Goal: Task Accomplishment & Management: Manage account settings

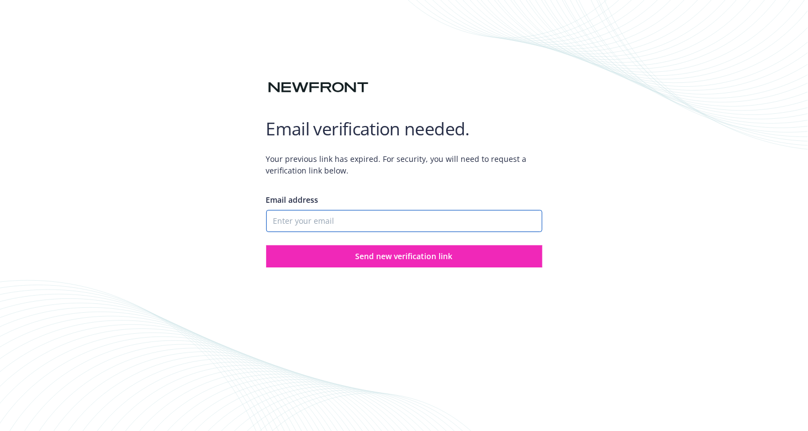
click at [279, 220] on input "Email address" at bounding box center [404, 221] width 276 height 22
type input "[PERSON_NAME][EMAIL_ADDRESS][DOMAIN_NAME]"
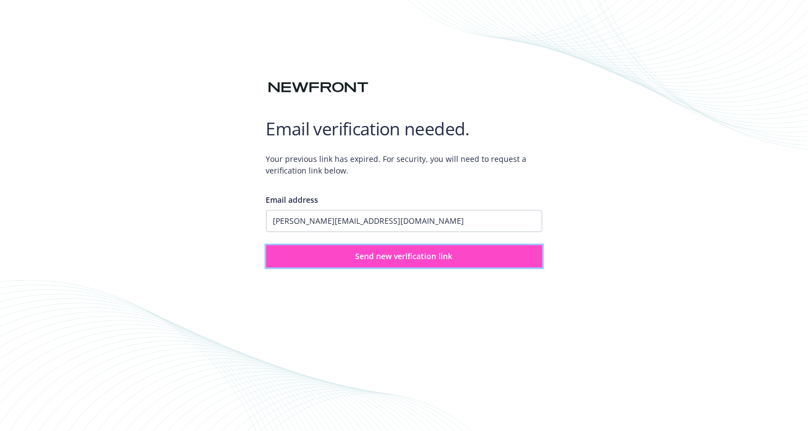
click at [387, 257] on span "Send new verification link" at bounding box center [404, 256] width 97 height 10
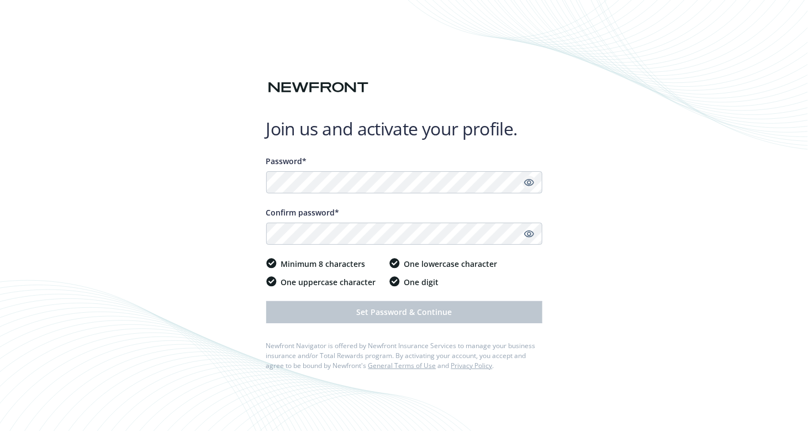
click at [529, 185] on icon "Show password" at bounding box center [529, 182] width 10 height 7
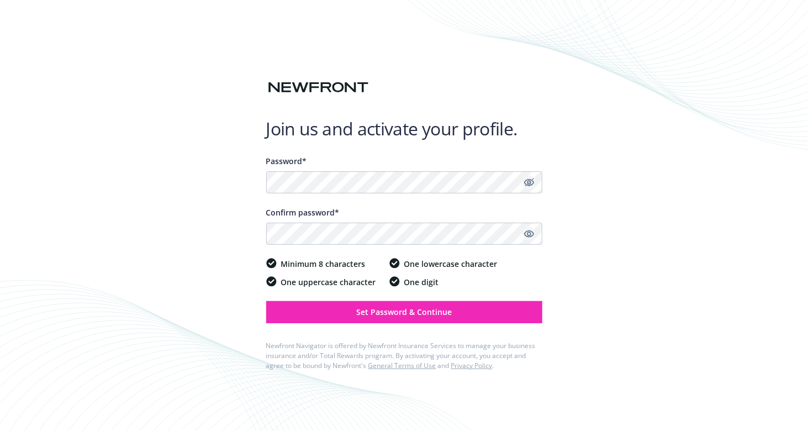
click at [527, 233] on icon "Show password" at bounding box center [529, 233] width 10 height 7
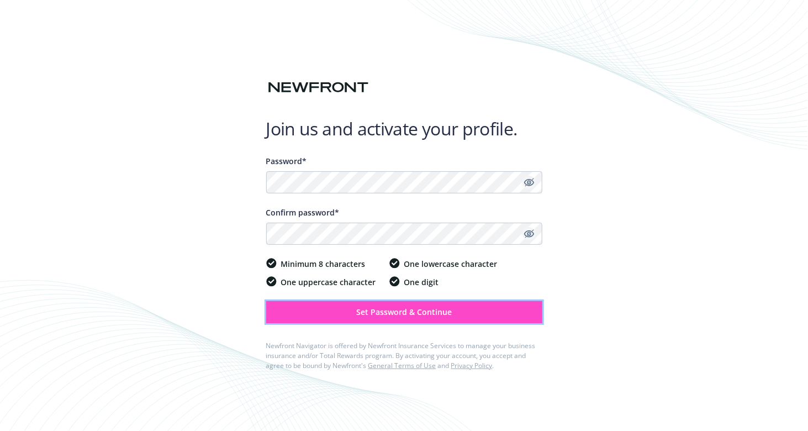
click at [418, 311] on span "Set Password & Continue" at bounding box center [404, 312] width 96 height 10
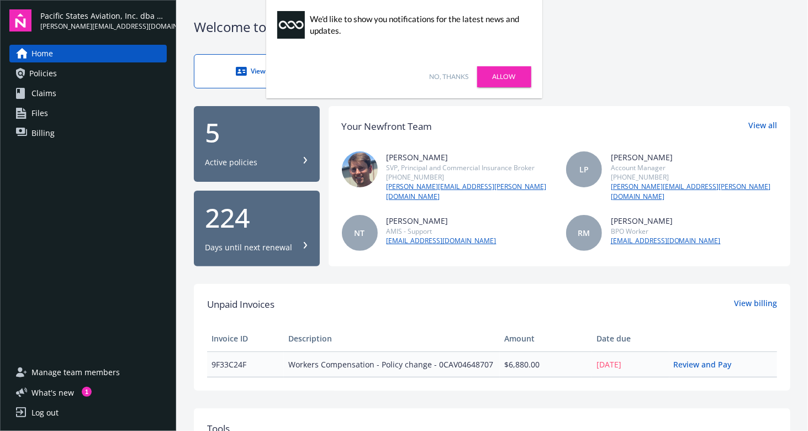
click at [461, 75] on link "No, thanks" at bounding box center [449, 77] width 39 height 10
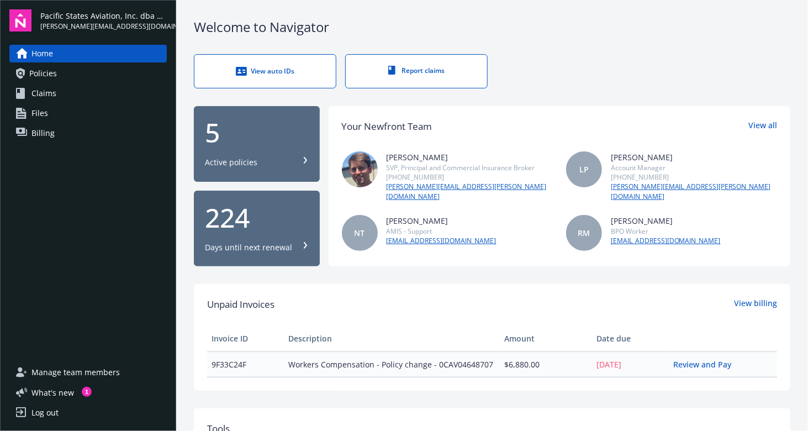
click at [47, 369] on span "Manage team members" at bounding box center [75, 372] width 88 height 18
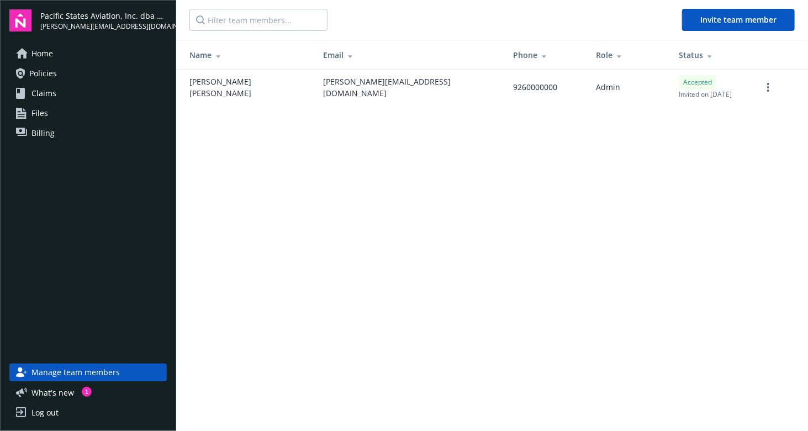
click at [43, 55] on span "Home" at bounding box center [42, 54] width 22 height 18
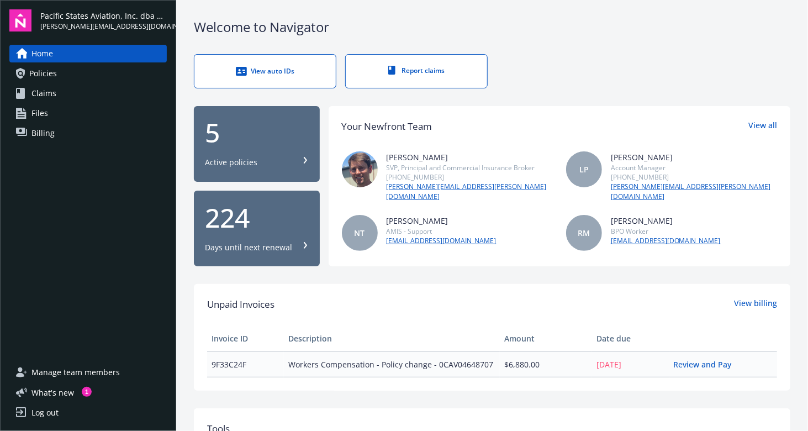
click at [247, 157] on div "Active policies" at bounding box center [231, 162] width 52 height 11
click at [81, 374] on span "Manage team members" at bounding box center [75, 372] width 88 height 18
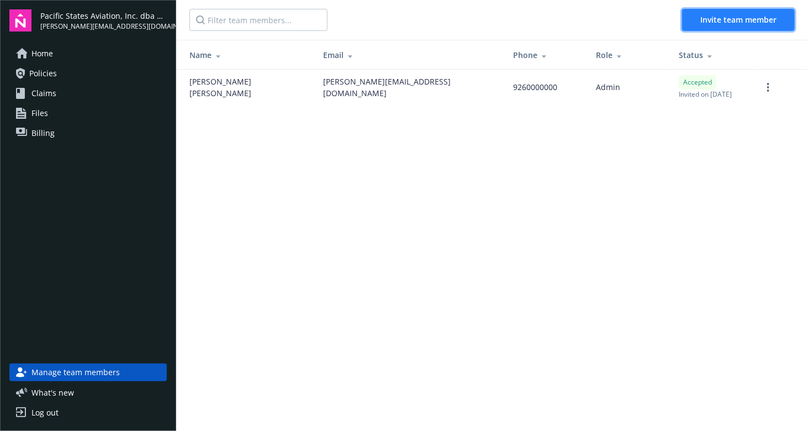
click at [725, 24] on span "Invite team member" at bounding box center [738, 19] width 76 height 10
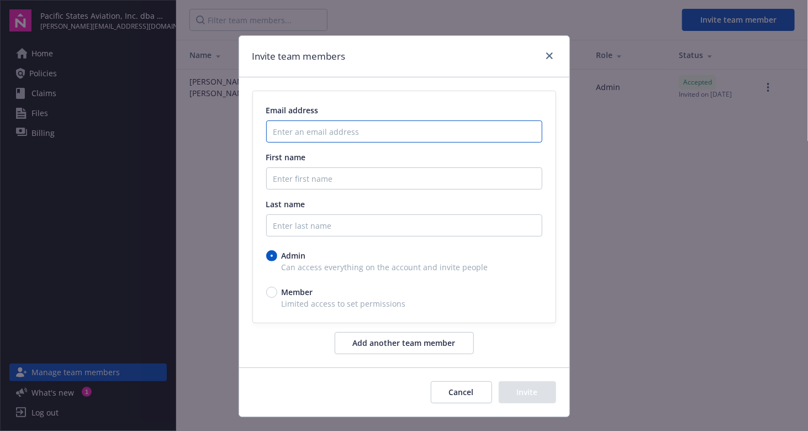
click at [341, 131] on input "Enter an email address" at bounding box center [404, 131] width 276 height 22
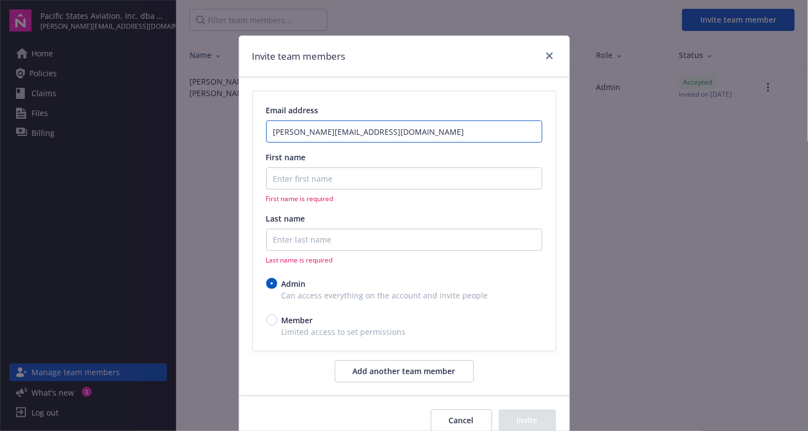
type input "tanya@psa.aero"
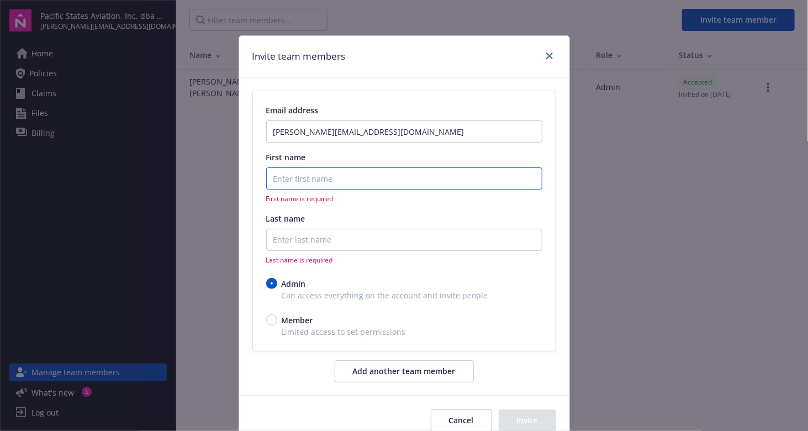
click at [339, 176] on input "First name" at bounding box center [404, 178] width 276 height 22
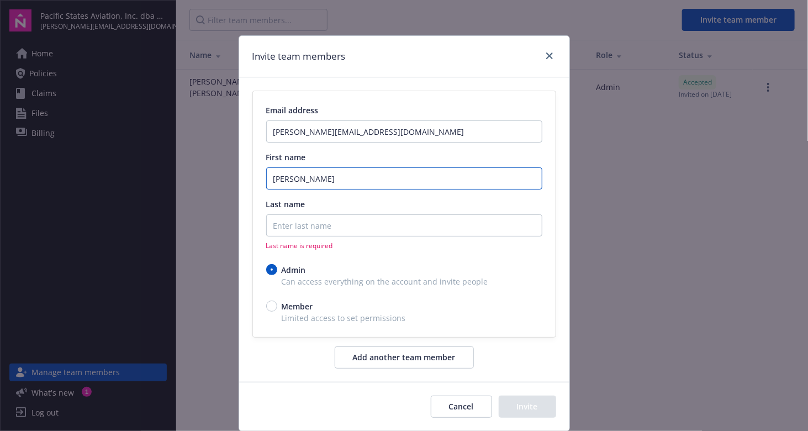
type input "Tanya"
click at [337, 224] on input "Last name" at bounding box center [404, 225] width 276 height 22
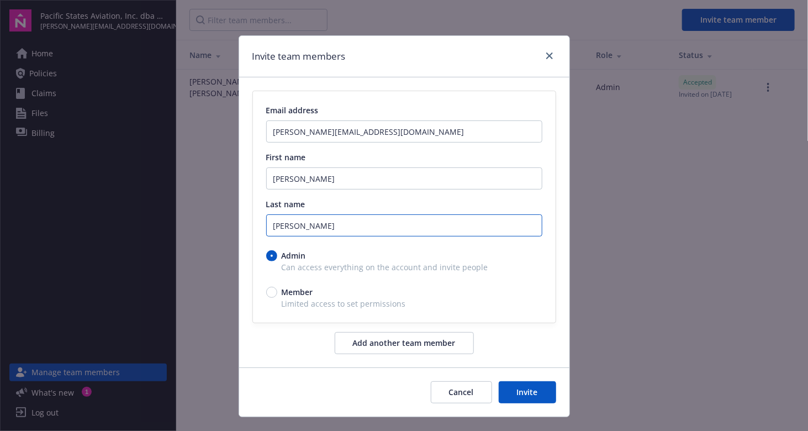
type input "Ledbetter"
click at [398, 341] on button "Add another team member" at bounding box center [404, 343] width 139 height 22
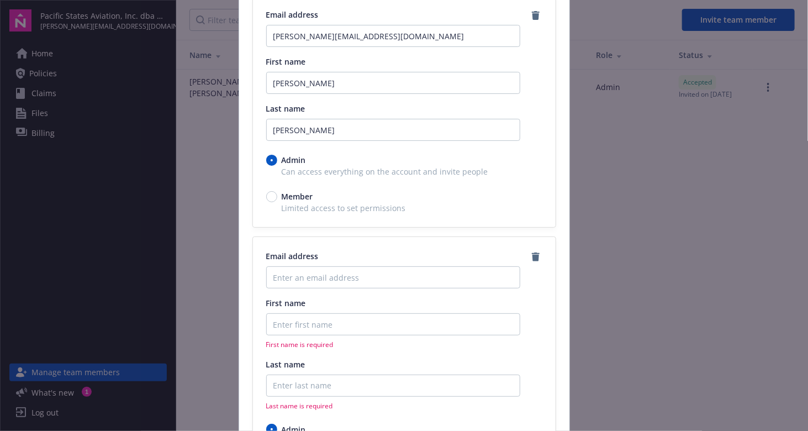
scroll to position [110, 0]
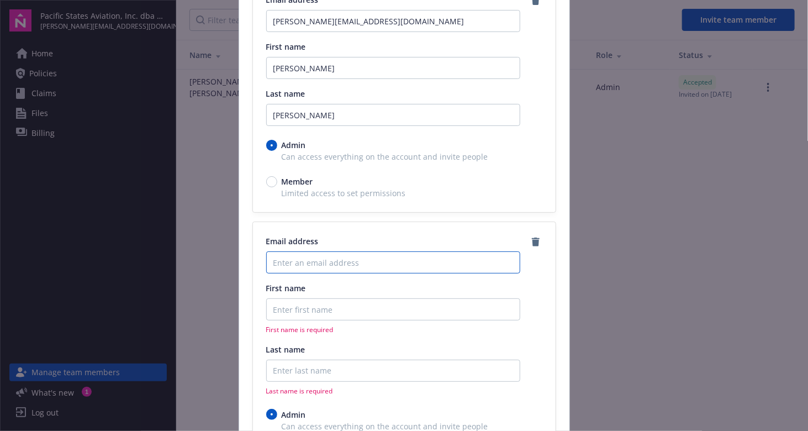
click at [352, 266] on input "Enter an email address" at bounding box center [393, 262] width 254 height 22
type input "cathie@psa.aero"
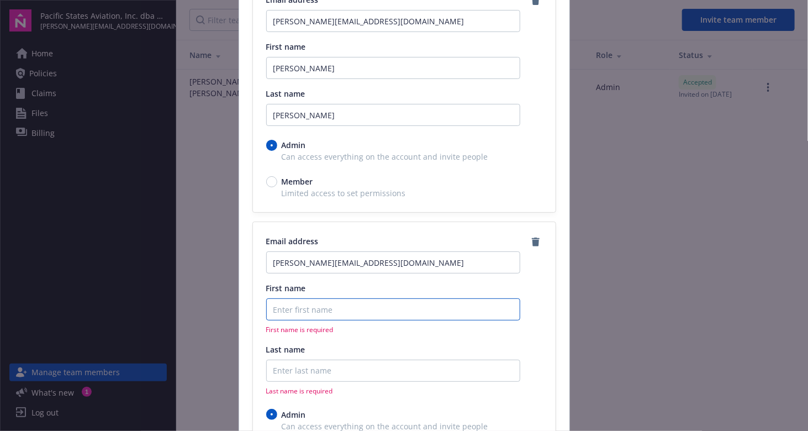
click at [358, 79] on input "First name" at bounding box center [393, 68] width 254 height 22
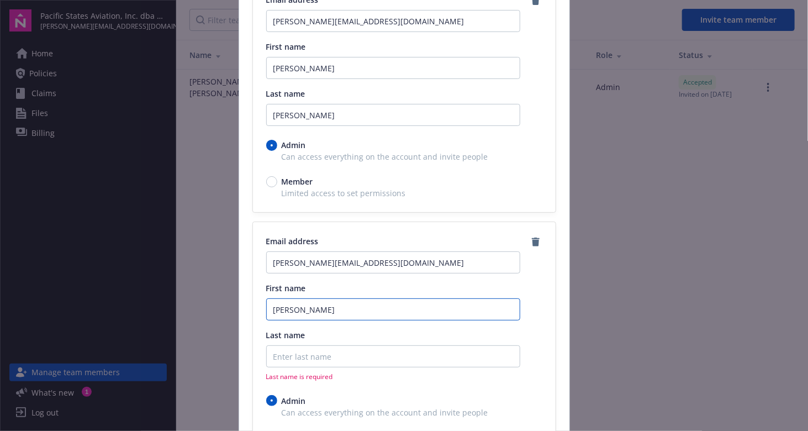
type input "Cathie"
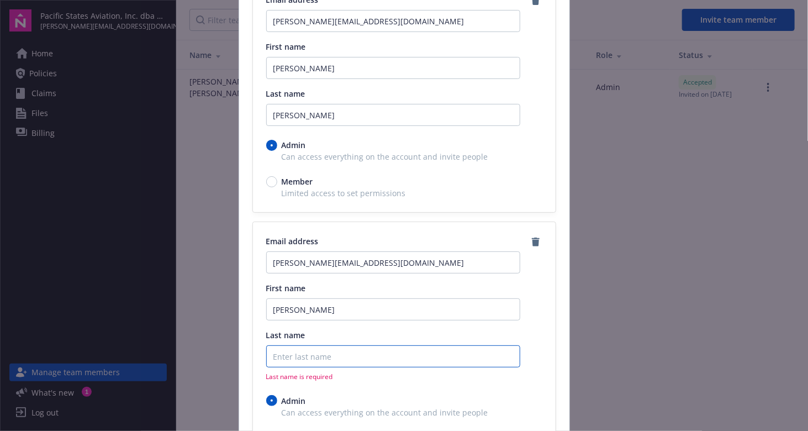
click at [344, 126] on input "Last name" at bounding box center [393, 115] width 254 height 22
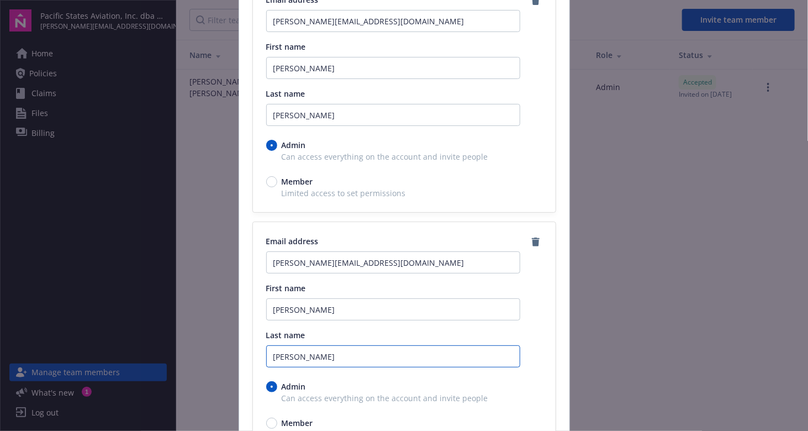
scroll to position [221, 0]
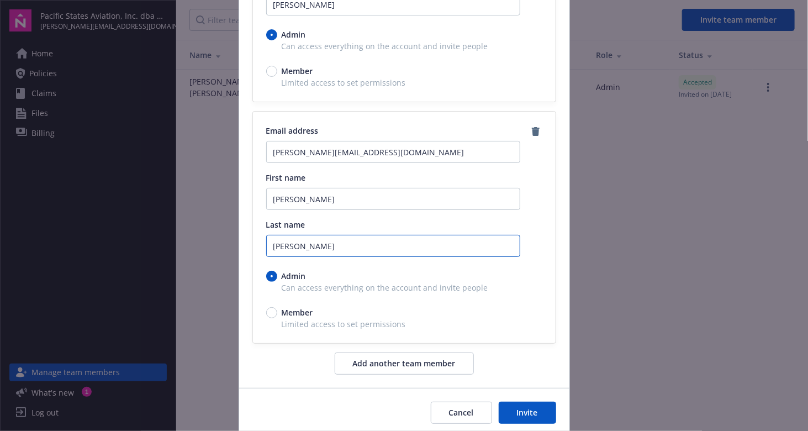
type input "Heinrich"
click at [522, 406] on button "Invite" at bounding box center [527, 412] width 57 height 22
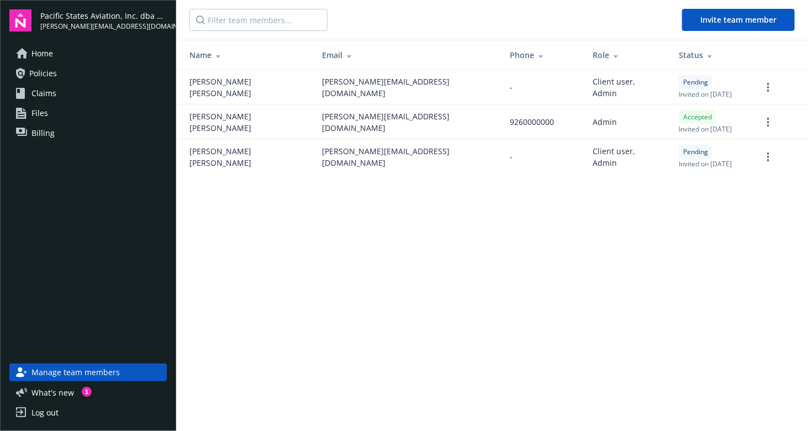
click at [51, 410] on div "Log out" at bounding box center [44, 413] width 27 height 18
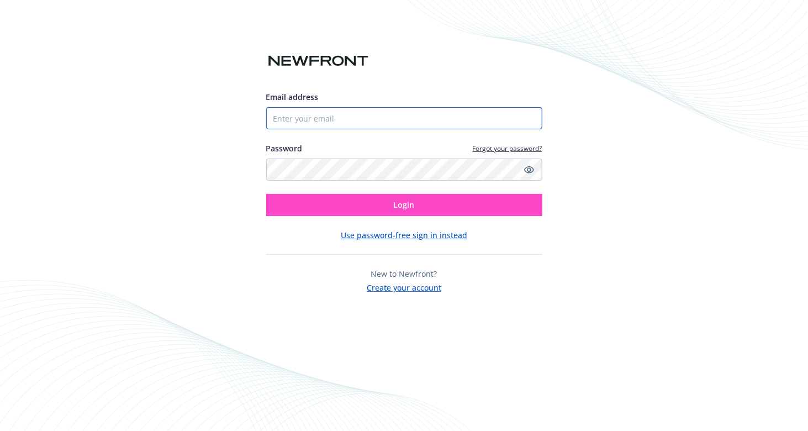
type input "[PERSON_NAME][EMAIL_ADDRESS][DOMAIN_NAME]"
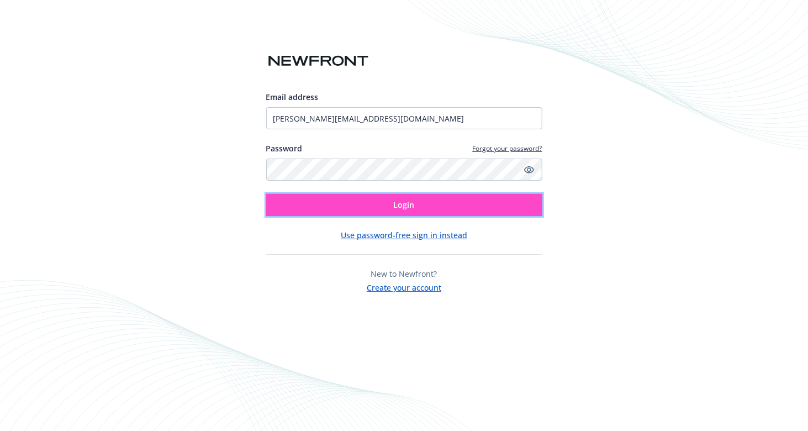
click at [425, 205] on button "Login" at bounding box center [404, 205] width 276 height 22
